Goal: Task Accomplishment & Management: Complete application form

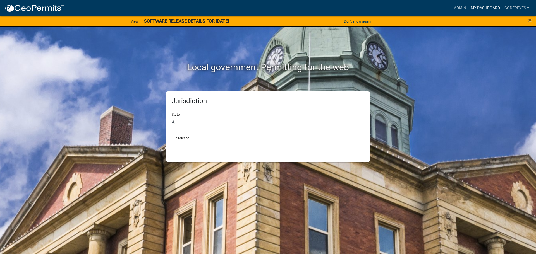
click at [474, 7] on link "My Dashboard" at bounding box center [486, 8] width 34 height 11
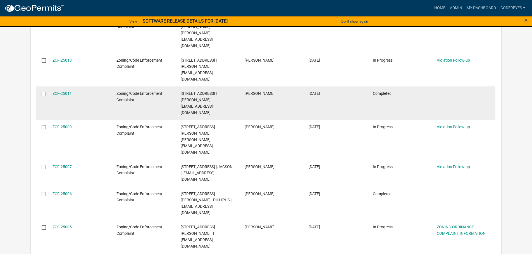
scroll to position [593, 0]
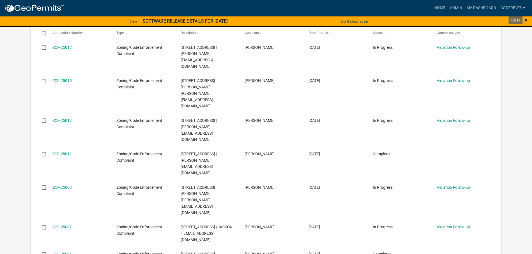
click at [526, 21] on span "×" at bounding box center [526, 20] width 4 height 8
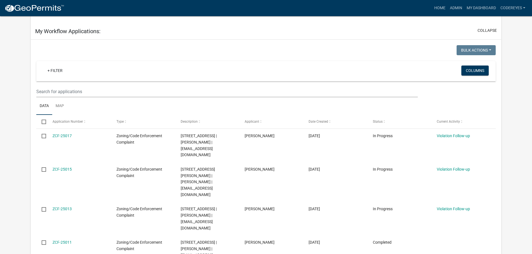
scroll to position [493, 0]
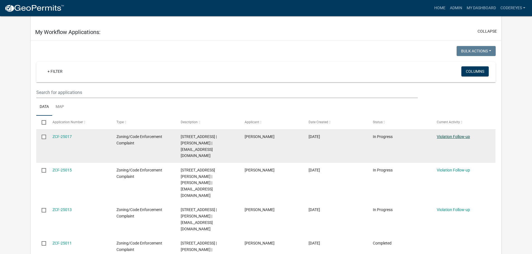
click at [458, 135] on link "Violation Follow-up" at bounding box center [453, 137] width 33 height 4
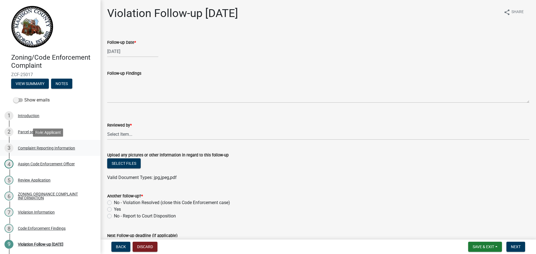
click at [47, 149] on div "Complaint Reporting Information" at bounding box center [46, 148] width 57 height 4
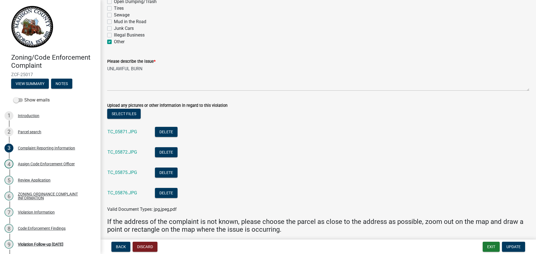
scroll to position [624, 0]
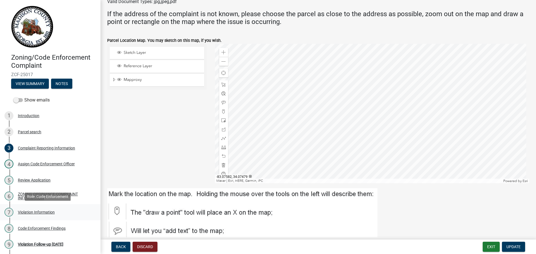
click at [44, 210] on div "7 Violation Information" at bounding box center [47, 212] width 87 height 9
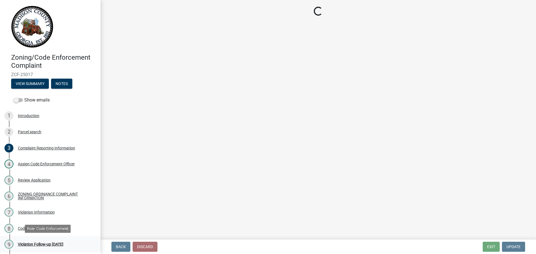
click at [51, 243] on div "Violation Follow-up [DATE]" at bounding box center [41, 245] width 46 height 4
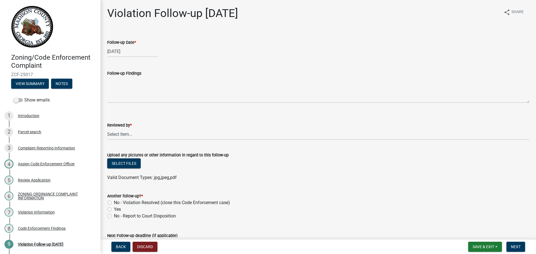
click at [114, 201] on label "No - Violation Resolved (close this Code Enforcement case)" at bounding box center [172, 203] width 116 height 7
click at [114, 201] on input "No - Violation Resolved (close this Code Enforcement case)" at bounding box center [116, 202] width 4 height 4
radio input "true"
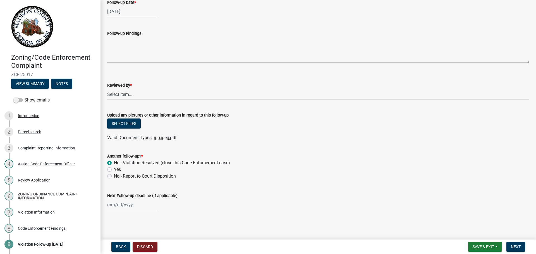
click at [147, 93] on select "Select Item... [EMAIL_ADDRESS][DOMAIN_NAME] [EMAIL_ADDRESS][DOMAIN_NAME] [EMAIL…" at bounding box center [318, 94] width 422 height 11
click at [107, 89] on select "Select Item... [EMAIL_ADDRESS][DOMAIN_NAME] [EMAIL_ADDRESS][DOMAIN_NAME] [EMAIL…" at bounding box center [318, 94] width 422 height 11
select select "15cef3d5-b24b-419c-9705-13d37cd592c2"
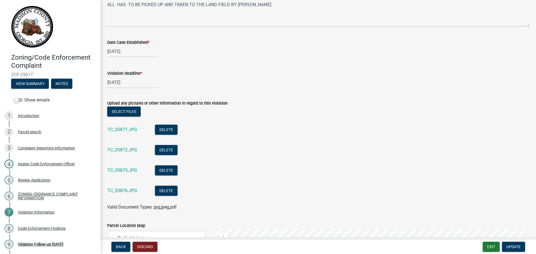
scroll to position [614, 0]
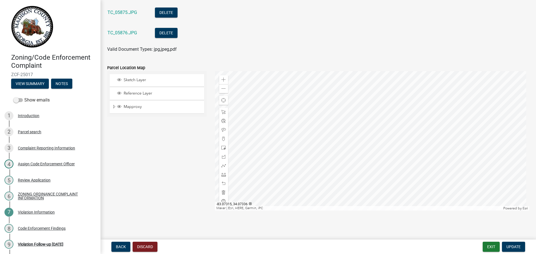
click at [511, 239] on div "Zoning/Code Enforcement Complaint ZCF-25017 View Summary Notes Show emails 1 In…" at bounding box center [268, 127] width 536 height 254
click at [511, 243] on button "Update" at bounding box center [513, 247] width 23 height 10
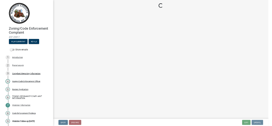
scroll to position [0, 0]
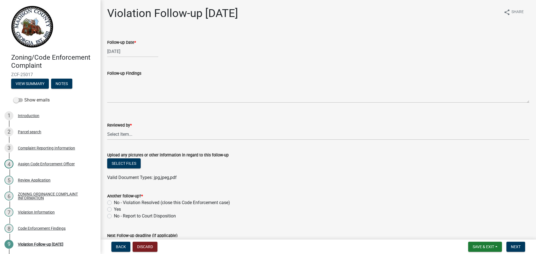
click at [109, 200] on div "No - Violation Resolved (close this Code Enforcement case)" at bounding box center [318, 203] width 422 height 7
click at [114, 202] on label "No - Violation Resolved (close this Code Enforcement case)" at bounding box center [172, 203] width 116 height 7
click at [114, 202] on input "No - Violation Resolved (close this Code Enforcement case)" at bounding box center [116, 202] width 4 height 4
radio input "true"
click at [520, 243] on button "Next" at bounding box center [516, 247] width 19 height 10
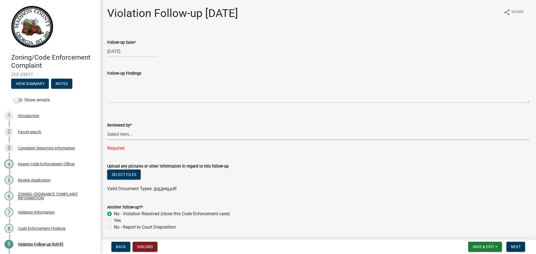
click at [133, 132] on select "Select Item... [EMAIL_ADDRESS][DOMAIN_NAME] [EMAIL_ADDRESS][DOMAIN_NAME] [EMAIL…" at bounding box center [318, 134] width 422 height 11
click at [107, 129] on select "Select Item... [EMAIL_ADDRESS][DOMAIN_NAME] [EMAIL_ADDRESS][DOMAIN_NAME] [EMAIL…" at bounding box center [318, 134] width 422 height 11
select select "15cef3d5-b24b-419c-9705-13d37cd592c2"
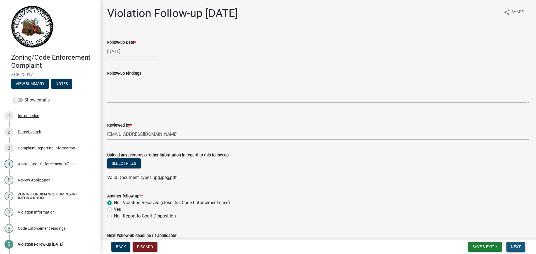
click at [509, 245] on button "Next" at bounding box center [516, 247] width 19 height 10
